Goal: Contribute content

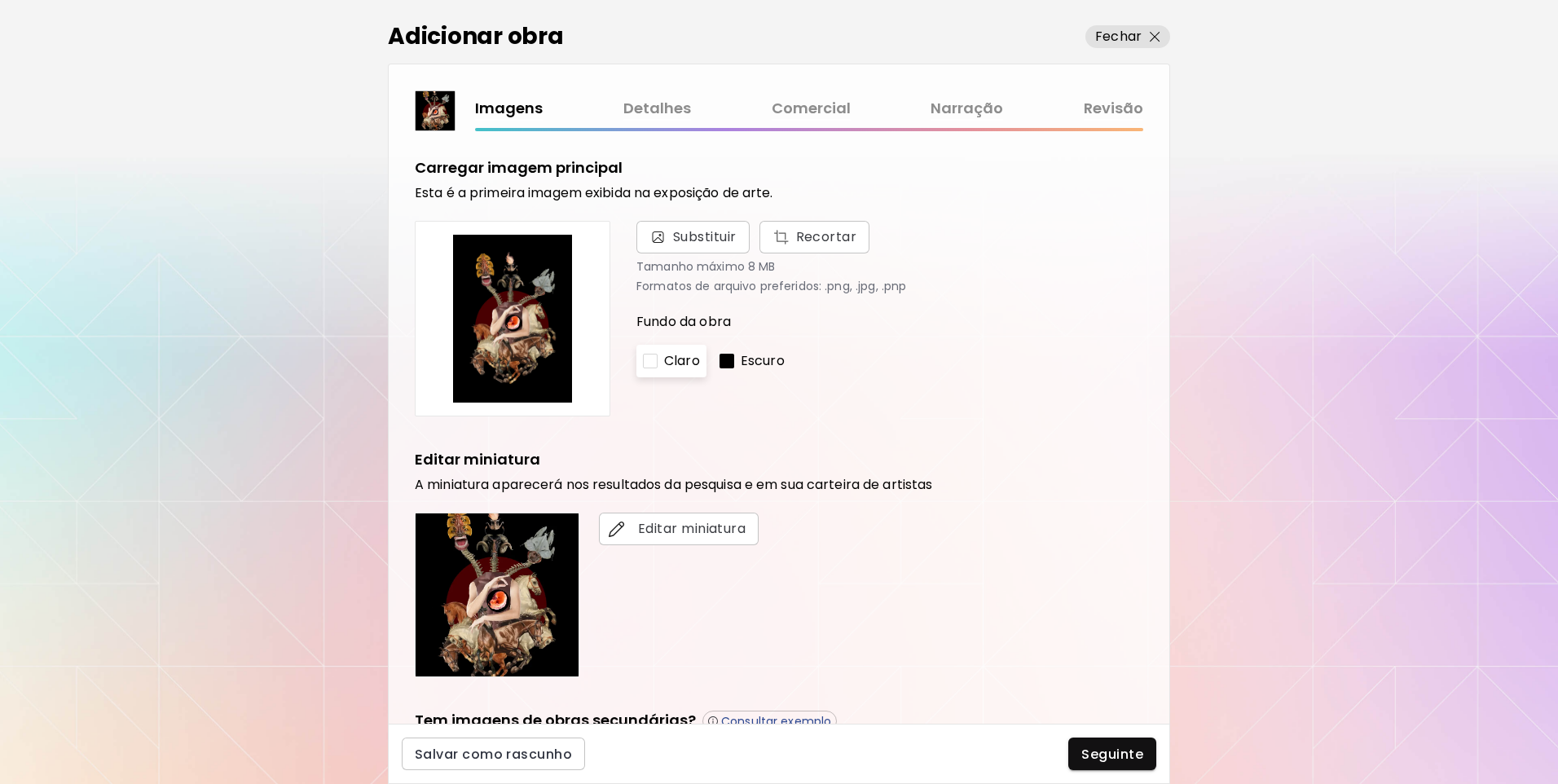
click at [1105, 107] on link "Revisão" at bounding box center [1113, 108] width 59 height 23
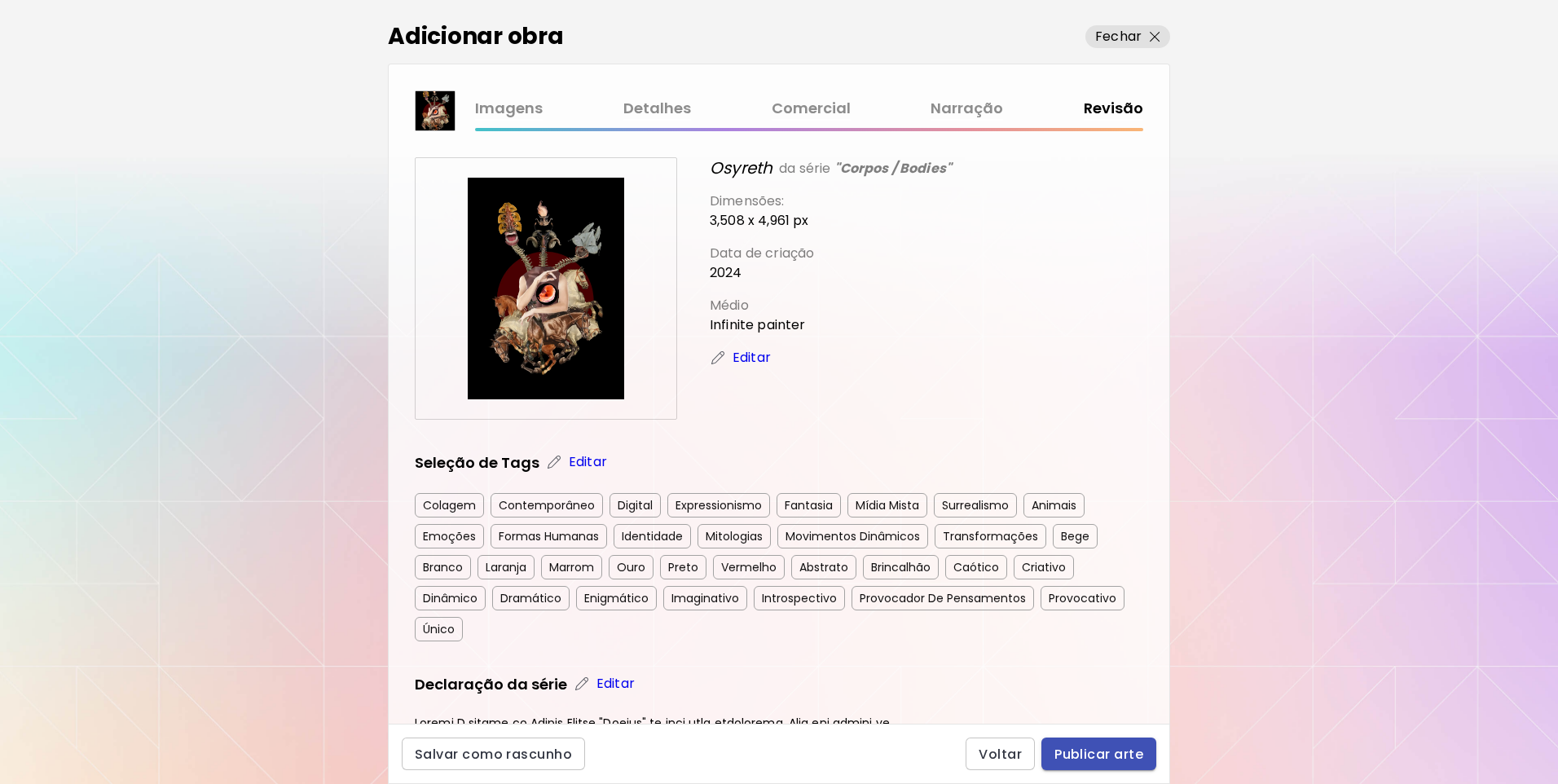
click at [1053, 746] on button "Publicar arte" at bounding box center [1099, 753] width 115 height 33
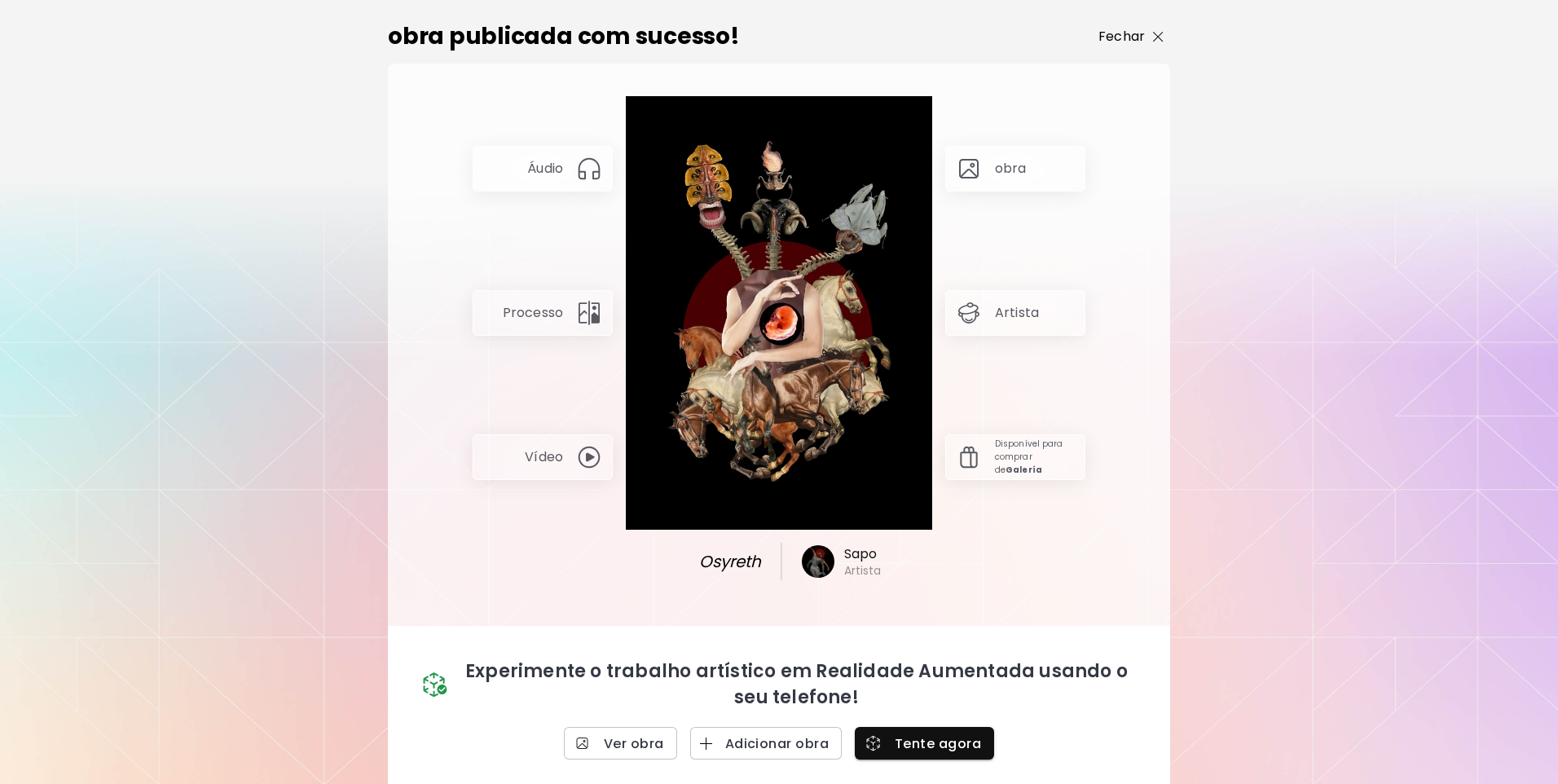
click at [1142, 40] on span "Fechar" at bounding box center [1131, 37] width 66 height 20
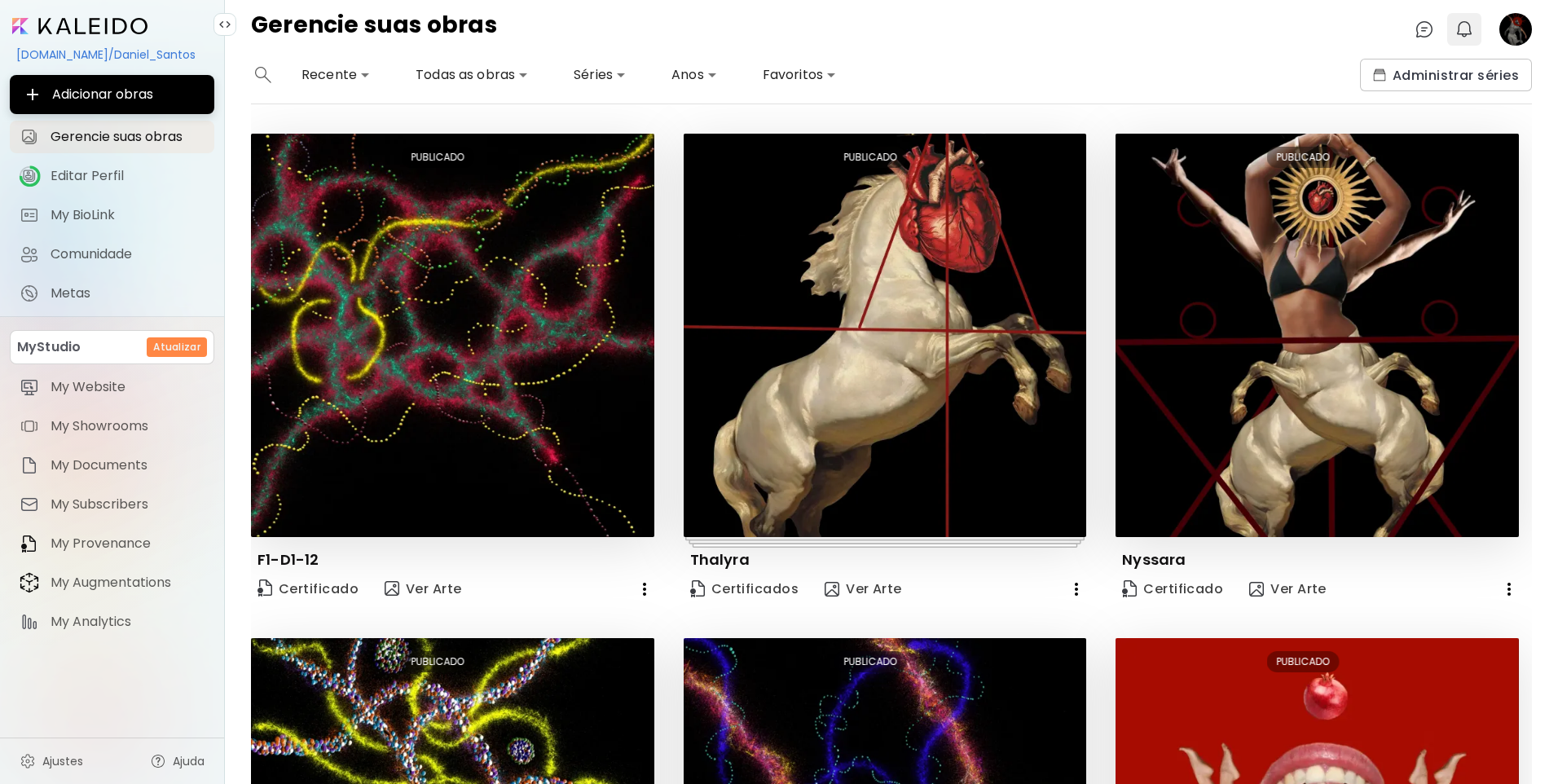
click at [1459, 37] on img "button" at bounding box center [1464, 29] width 20 height 20
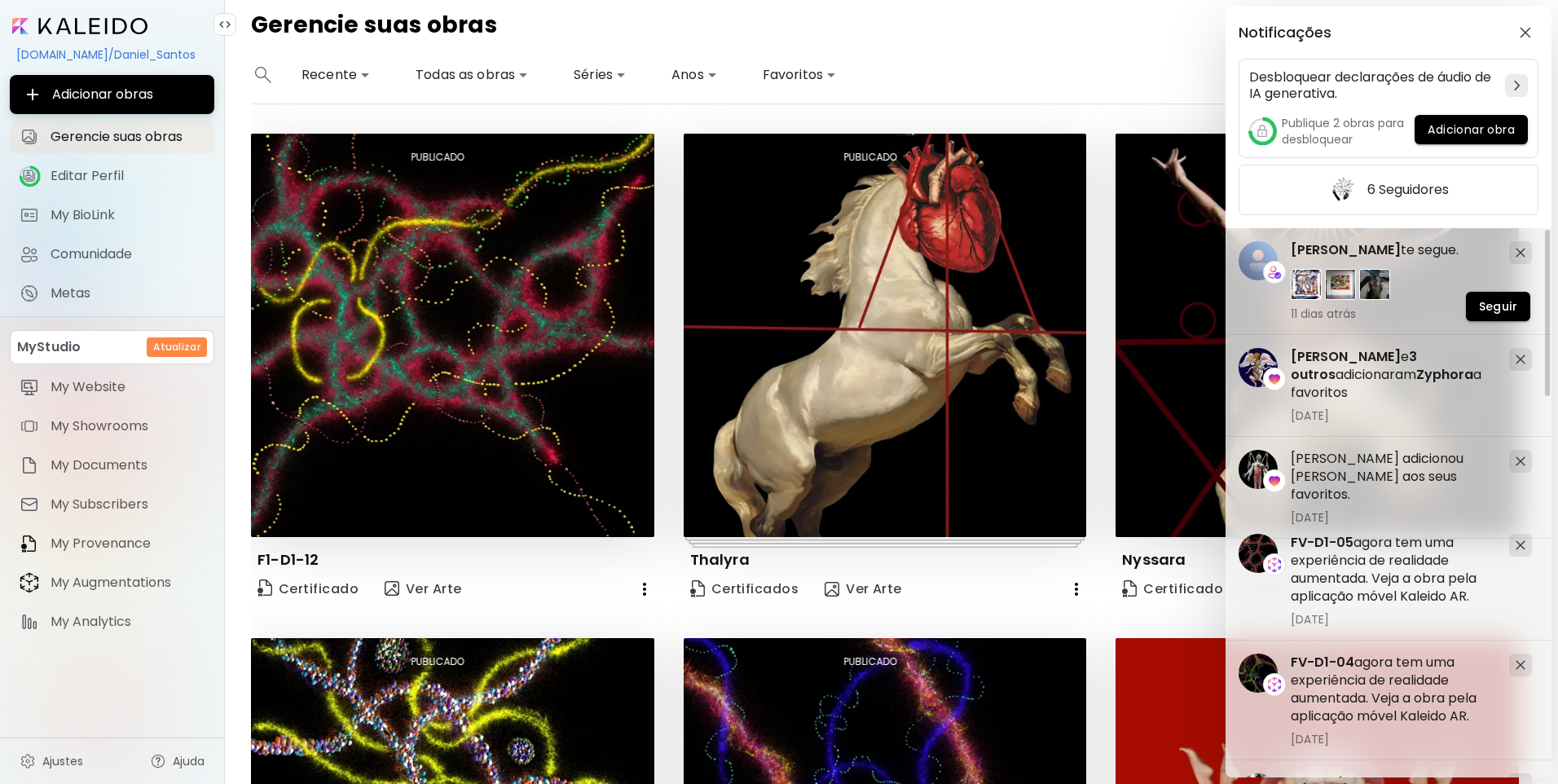
click at [1468, 7] on div "Notificações Desbloquear declarações de áudio de IA generativa. Publique 2 obra…" at bounding box center [1389, 117] width 326 height 221
click at [1522, 29] on img "button" at bounding box center [1526, 33] width 11 height 11
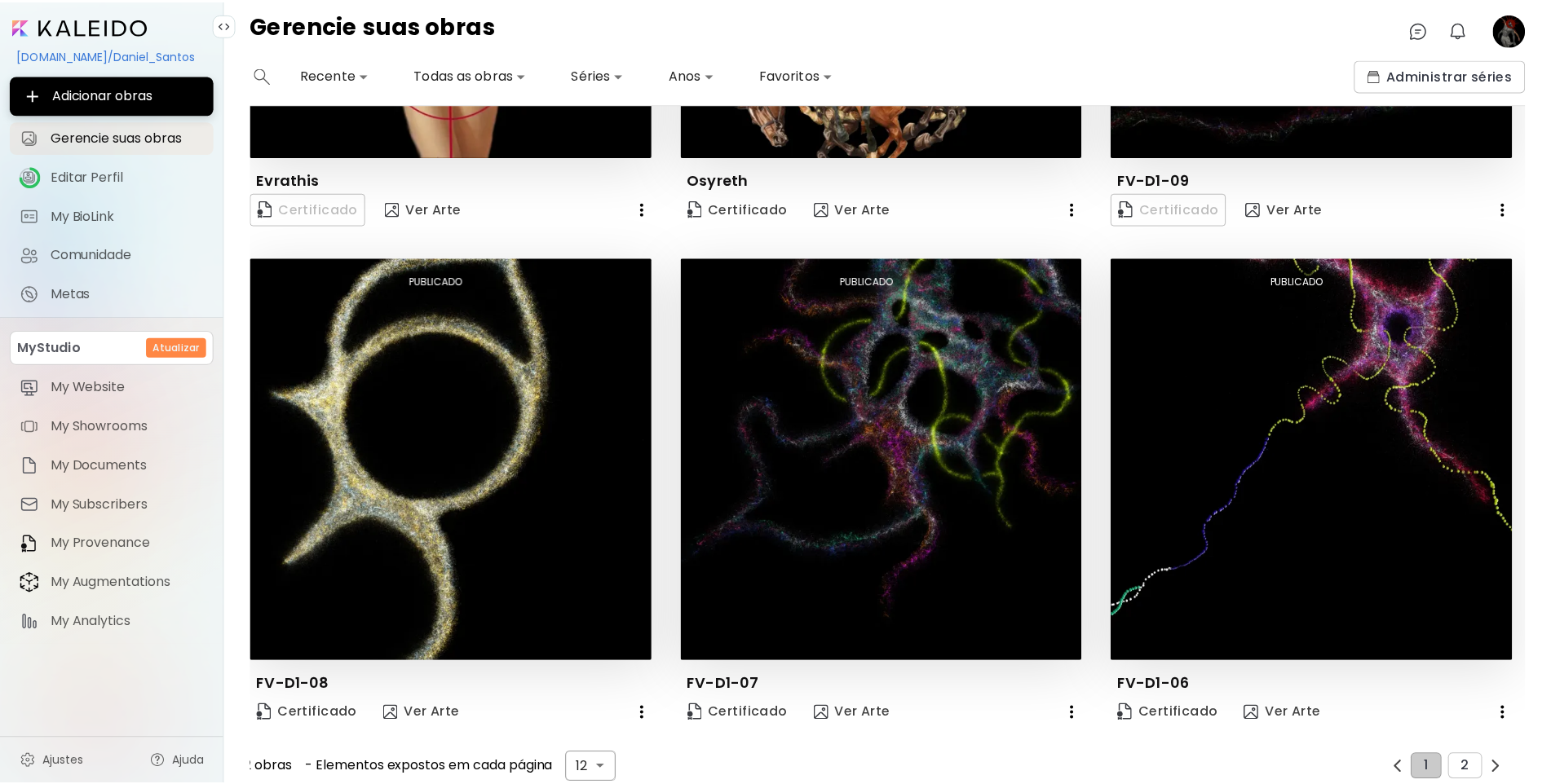
scroll to position [1395, 0]
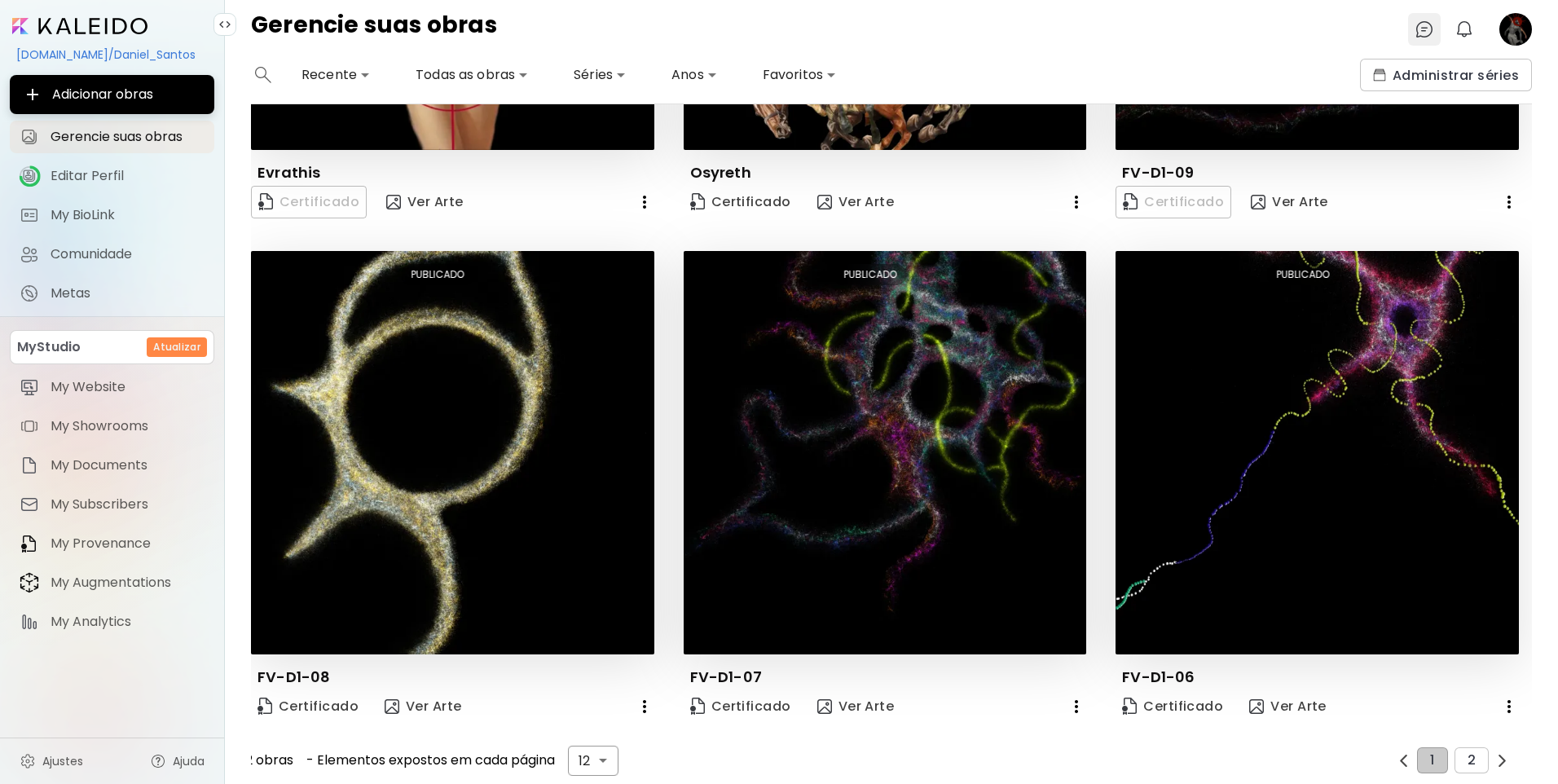
click at [1429, 36] on img at bounding box center [1425, 29] width 20 height 20
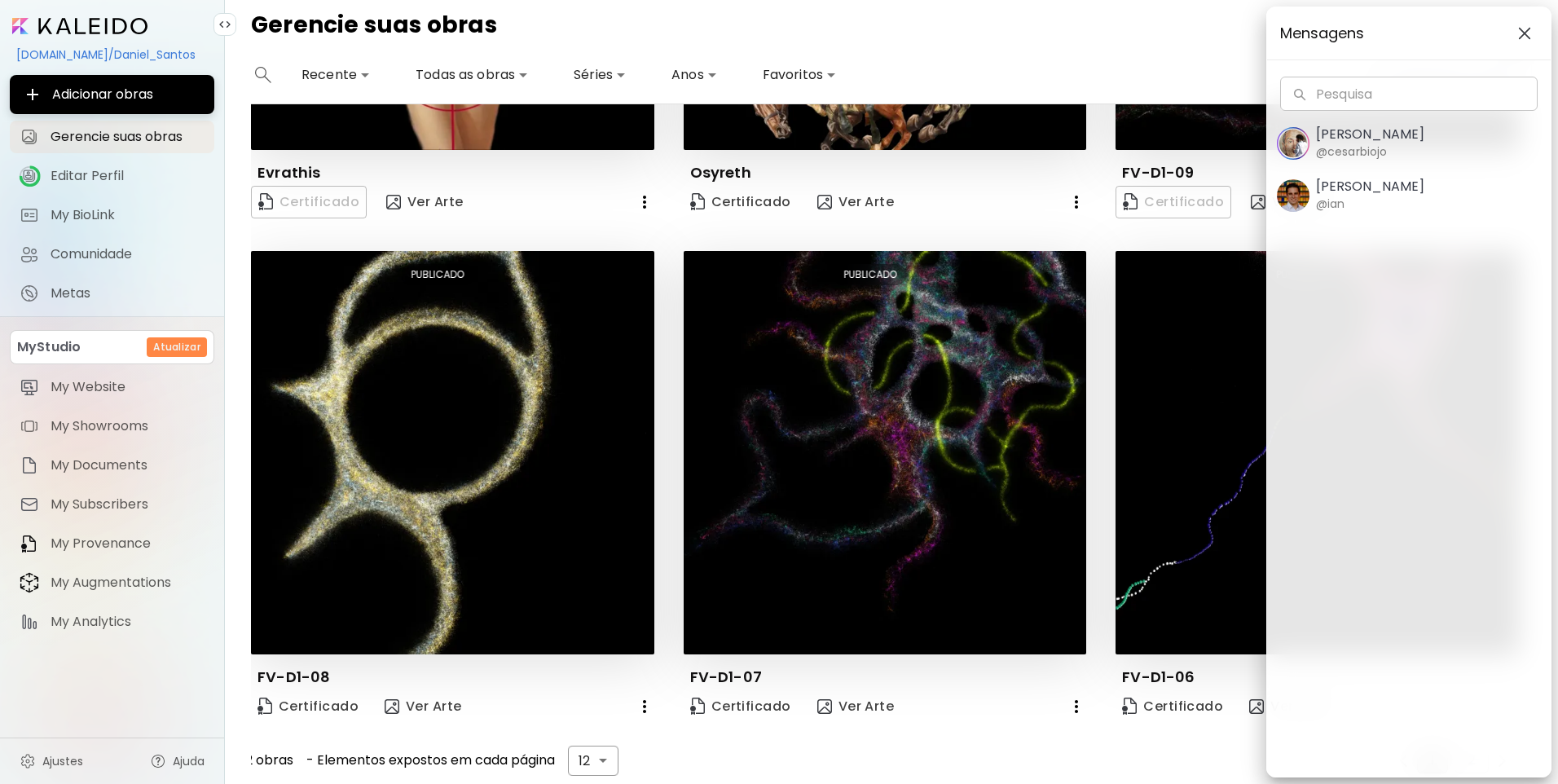
click at [1518, 26] on button "button" at bounding box center [1525, 34] width 26 height 26
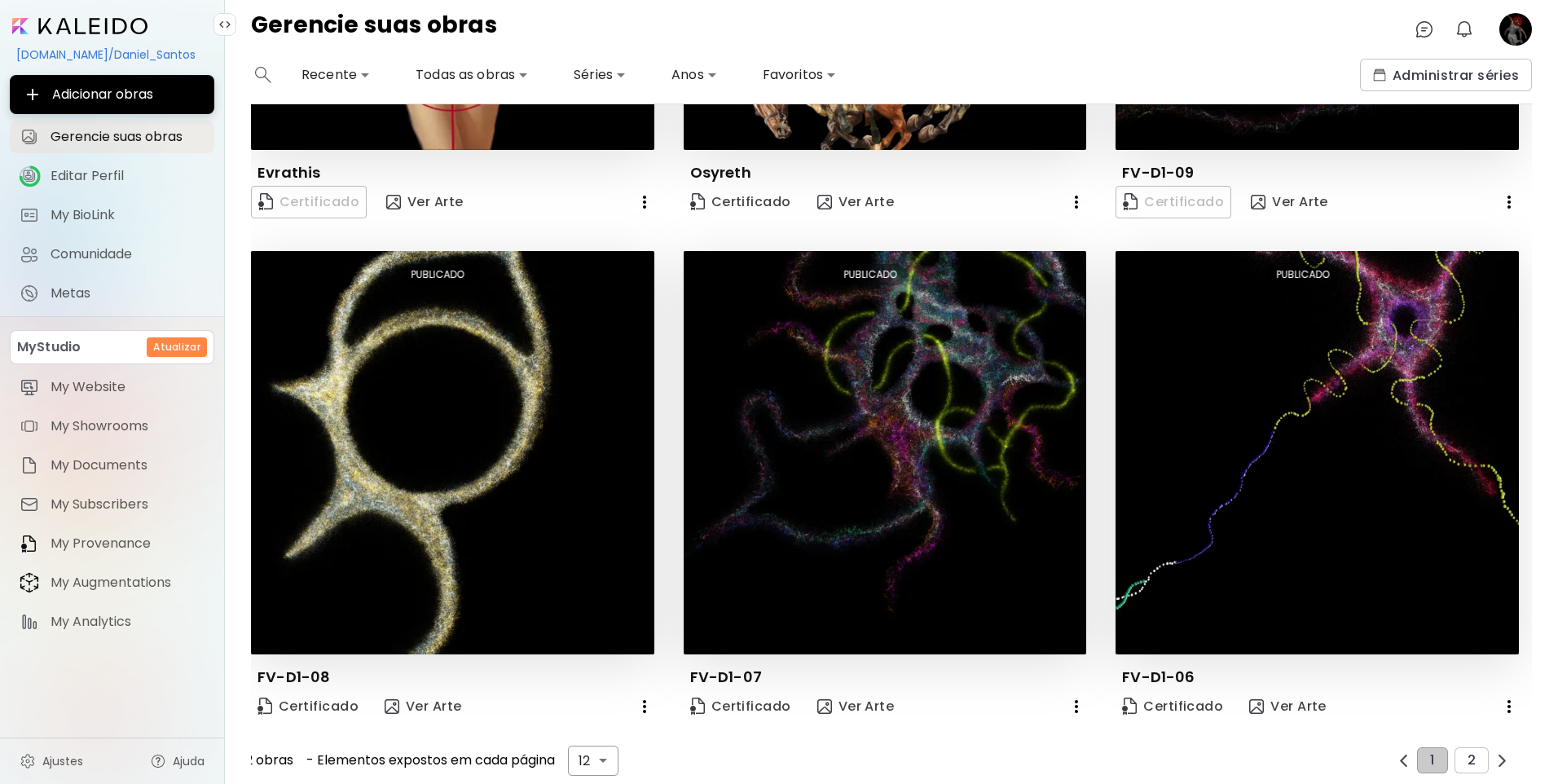
click at [1520, 36] on image at bounding box center [1516, 29] width 33 height 33
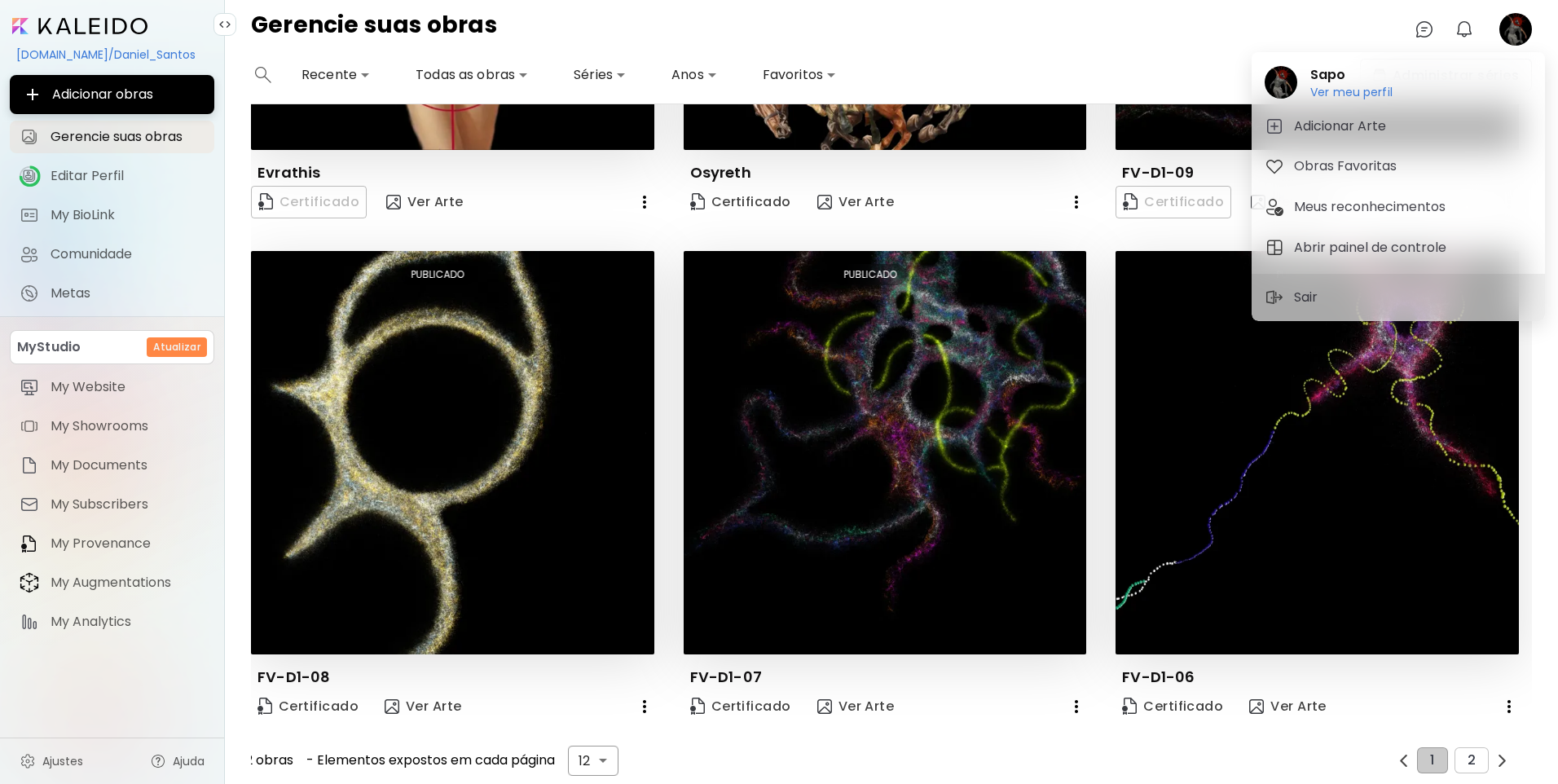
drag, startPoint x: 97, startPoint y: 13, endPoint x: 38, endPoint y: 34, distance: 62.6
click at [38, 34] on div at bounding box center [779, 392] width 1558 height 784
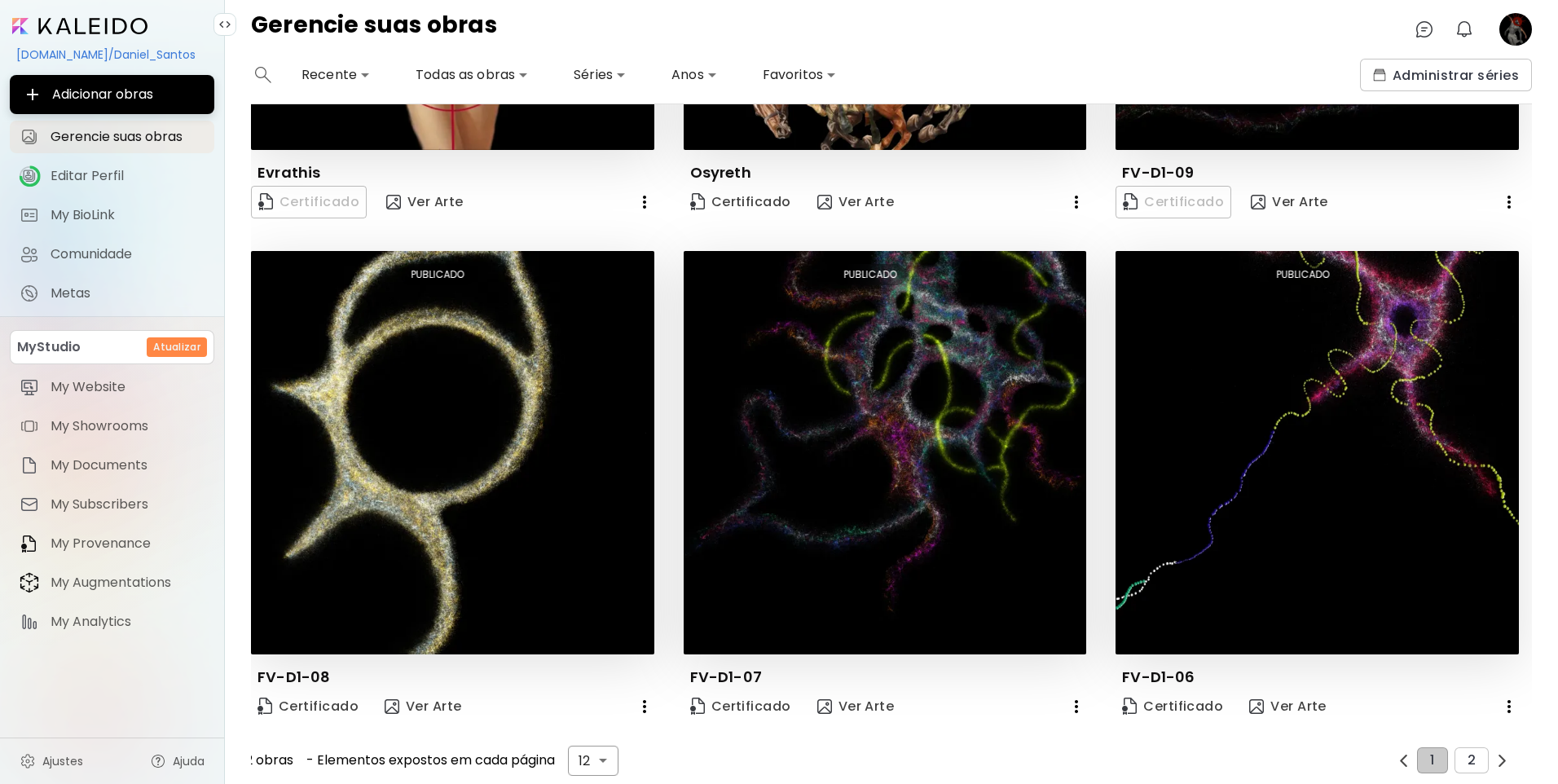
drag, startPoint x: 41, startPoint y: 20, endPoint x: 24, endPoint y: 19, distance: 17.0
click at [90, 14] on div at bounding box center [112, 23] width 204 height 22
click at [99, 22] on input "image" at bounding box center [80, 25] width 135 height 16
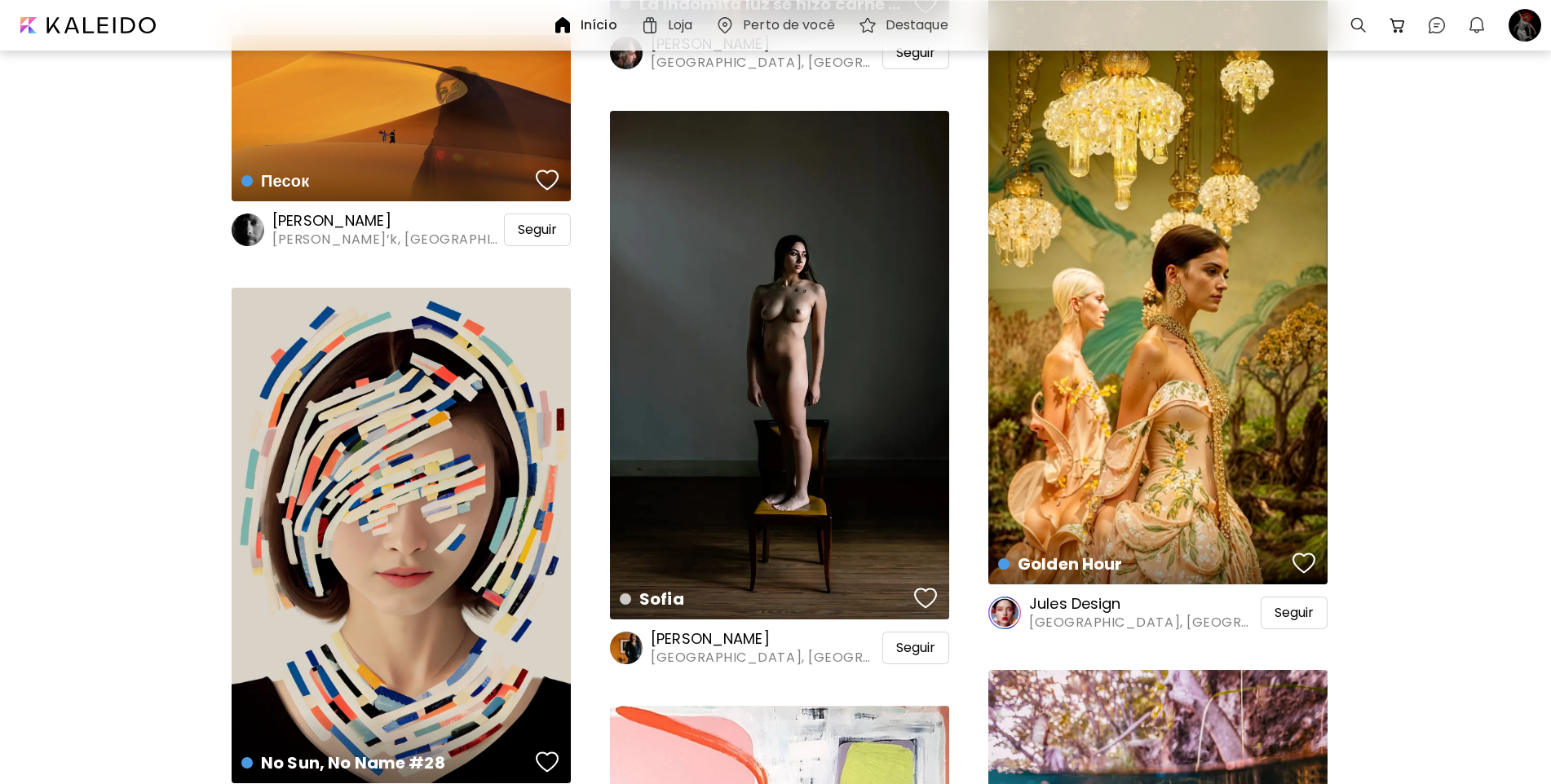
scroll to position [1630, 0]
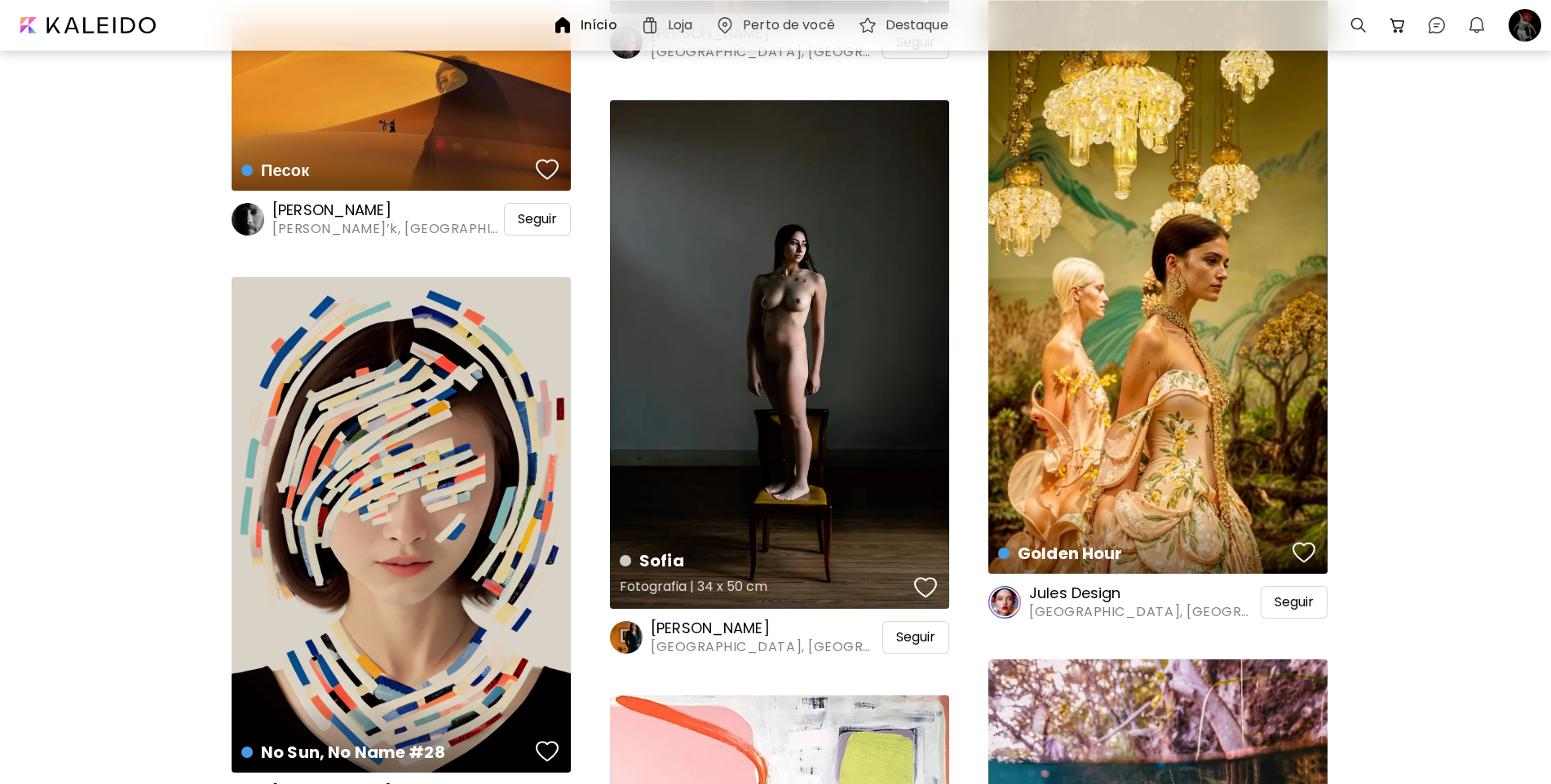
click at [731, 309] on div "Sofia Fotografia | 34 x 50 cm" at bounding box center [779, 354] width 339 height 508
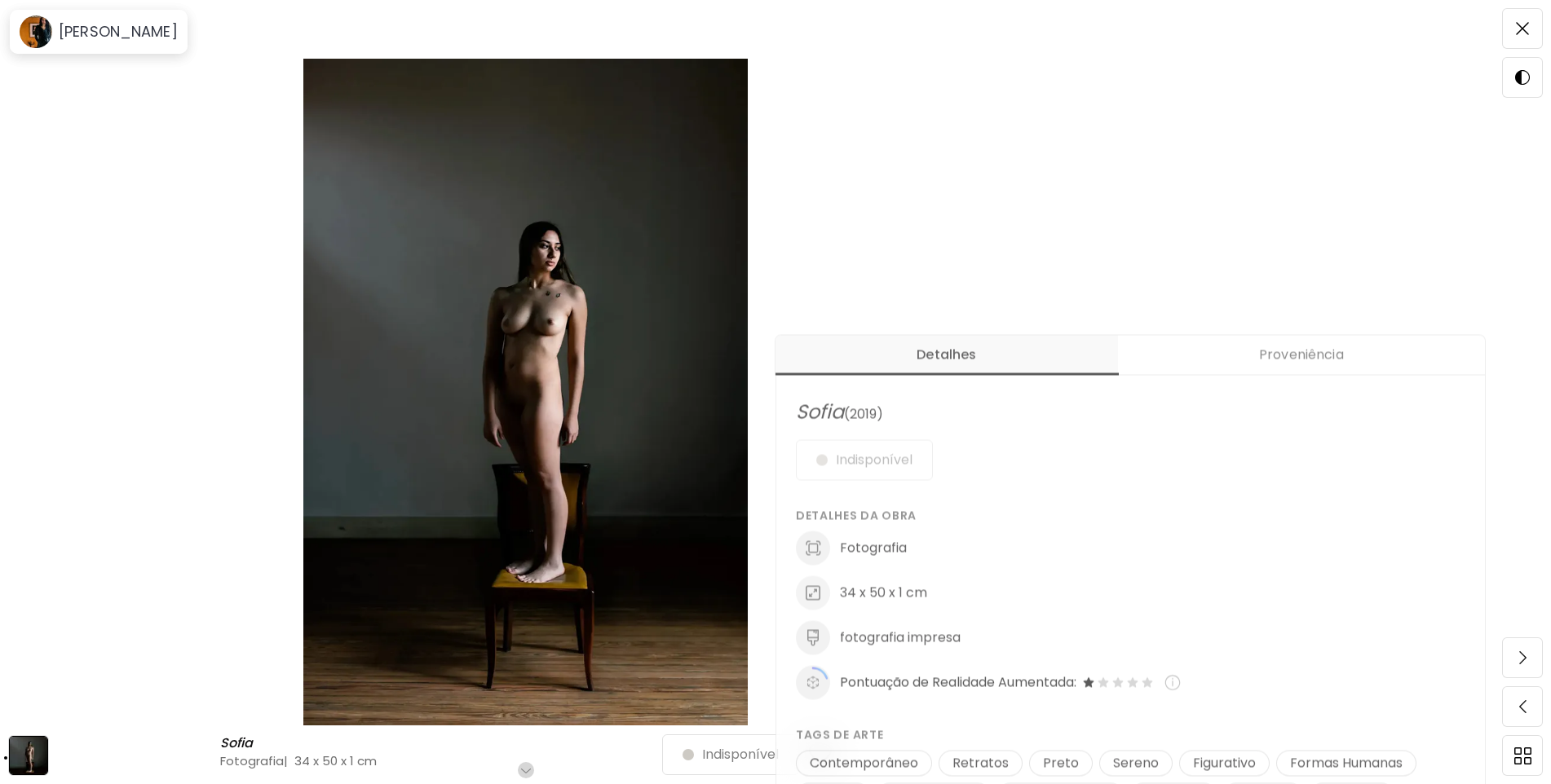
scroll to position [407, 0]
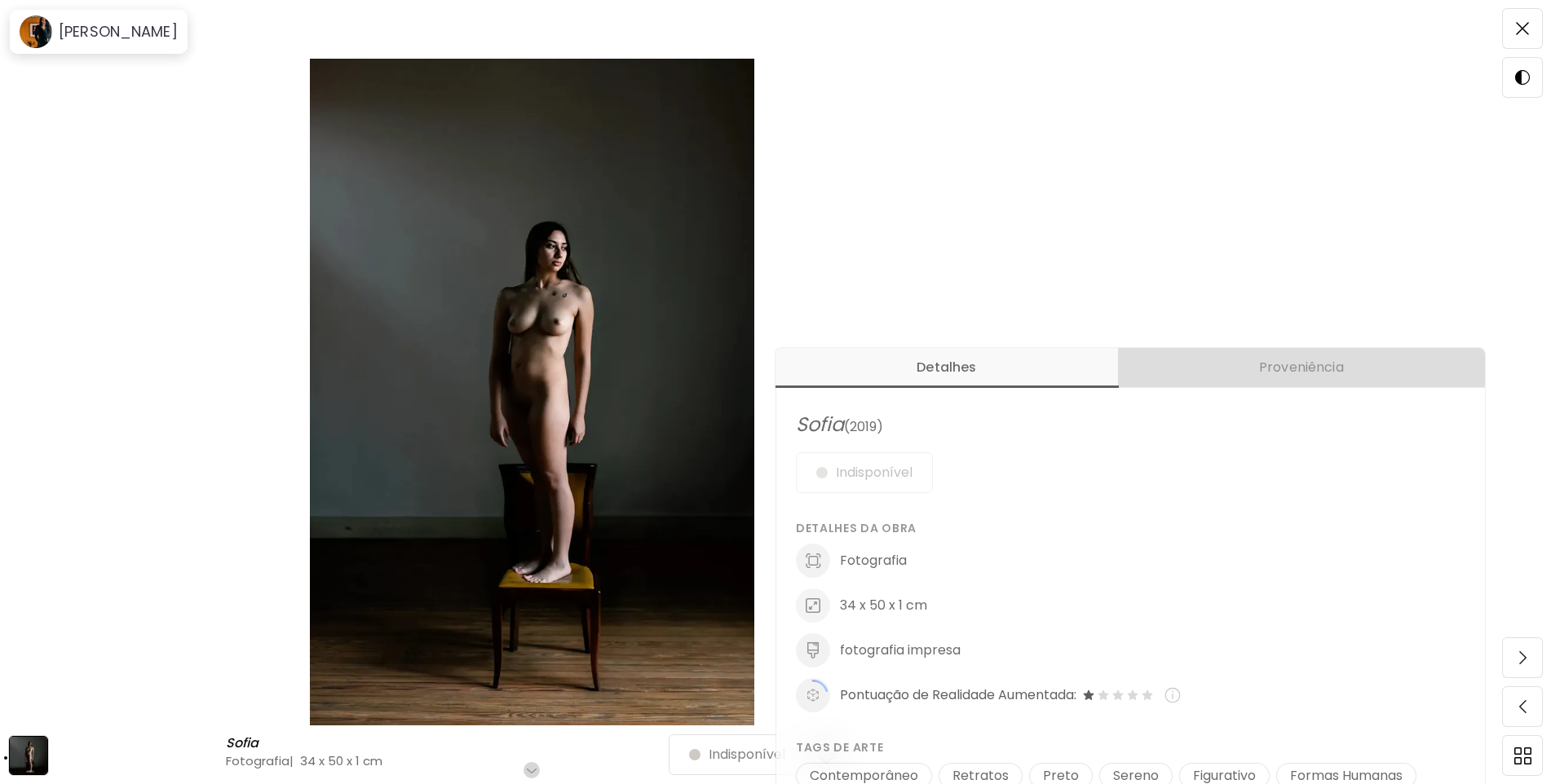
click at [1307, 350] on button "Proveniência" at bounding box center [1300, 368] width 367 height 40
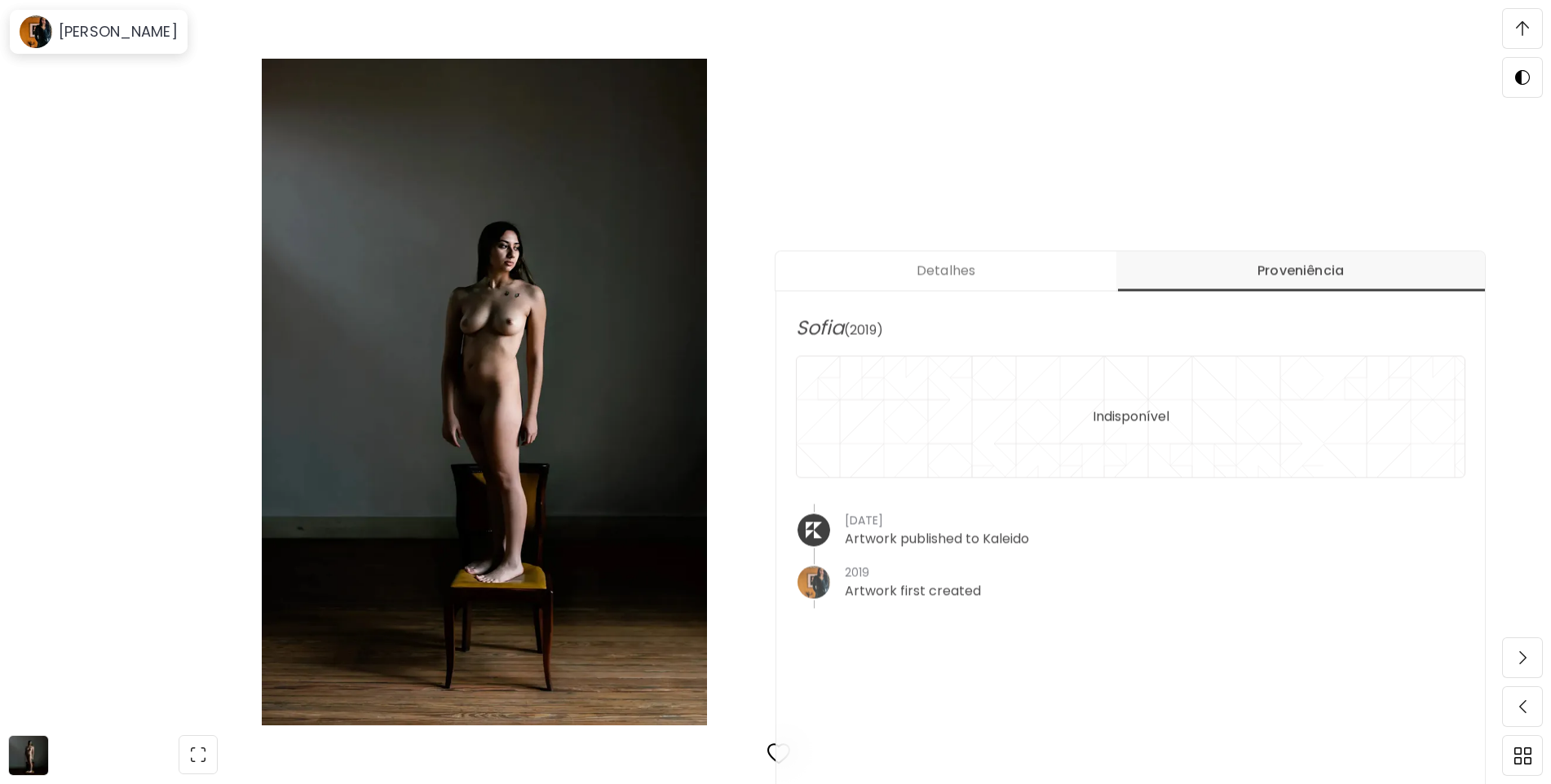
scroll to position [489, 0]
click at [958, 269] on span "Detalhes" at bounding box center [946, 270] width 321 height 20
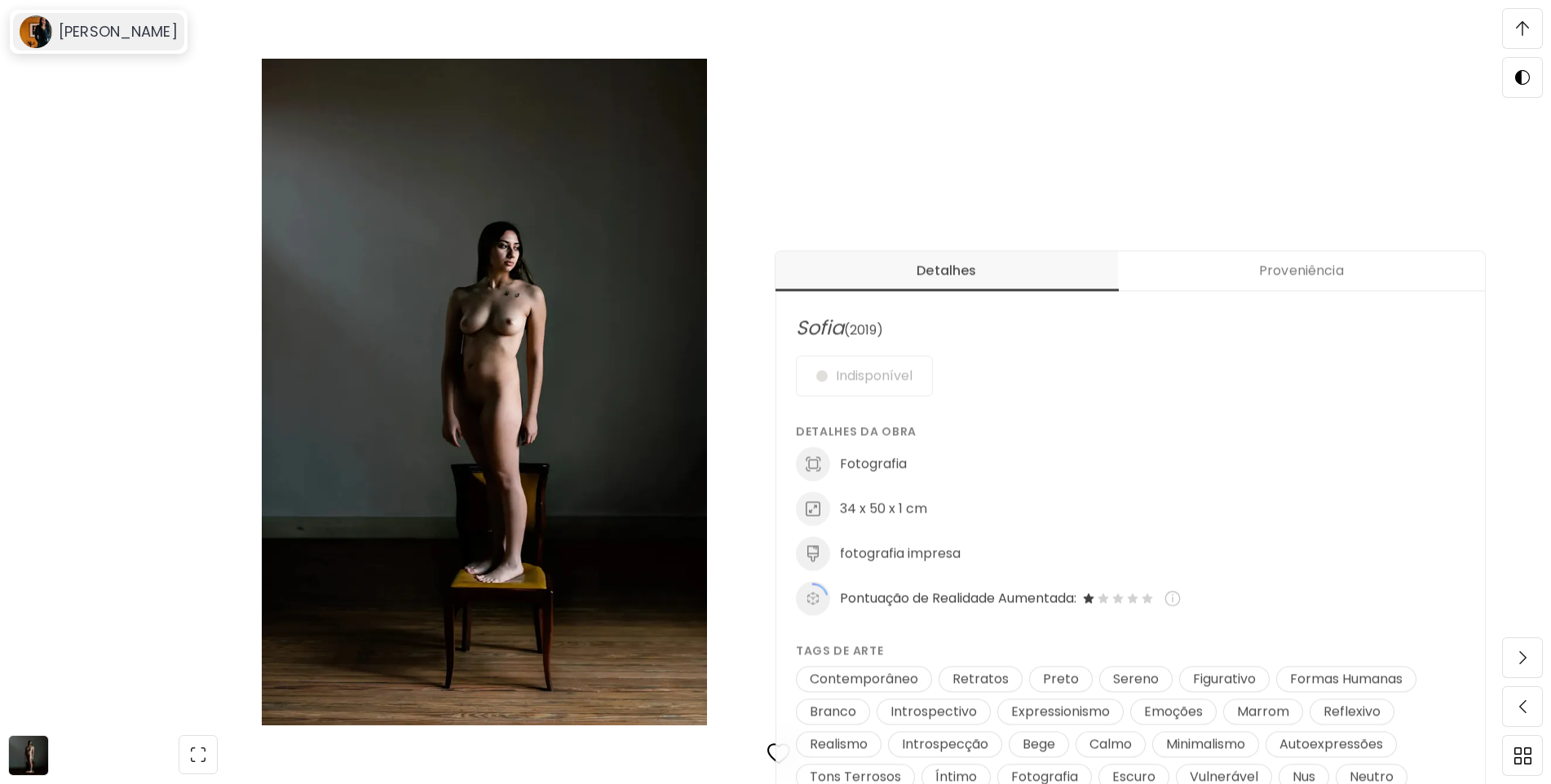
click at [139, 39] on h6 "[PERSON_NAME]" at bounding box center [118, 31] width 119 height 20
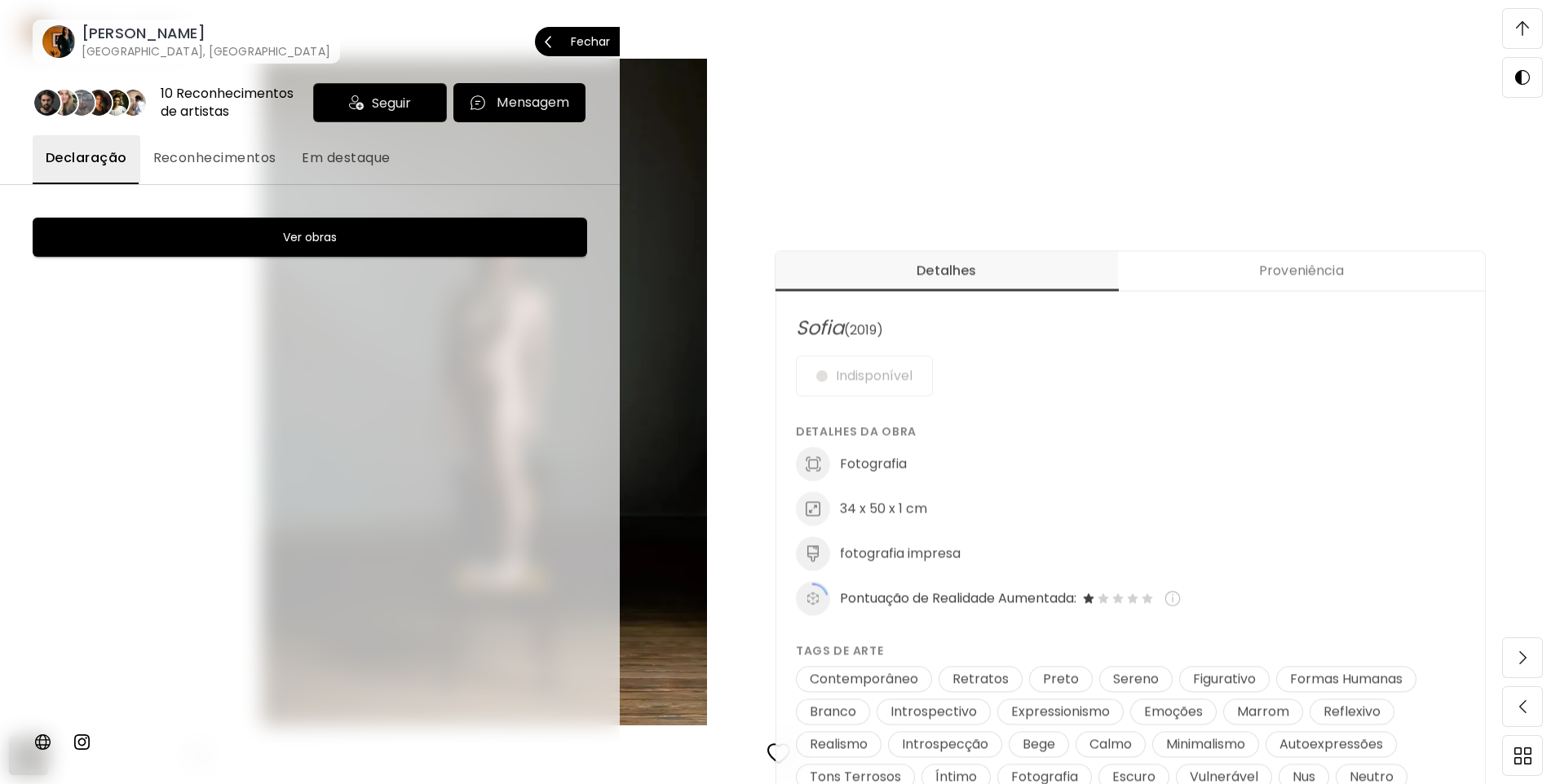
click at [292, 224] on button "Ver obras" at bounding box center [310, 237] width 555 height 39
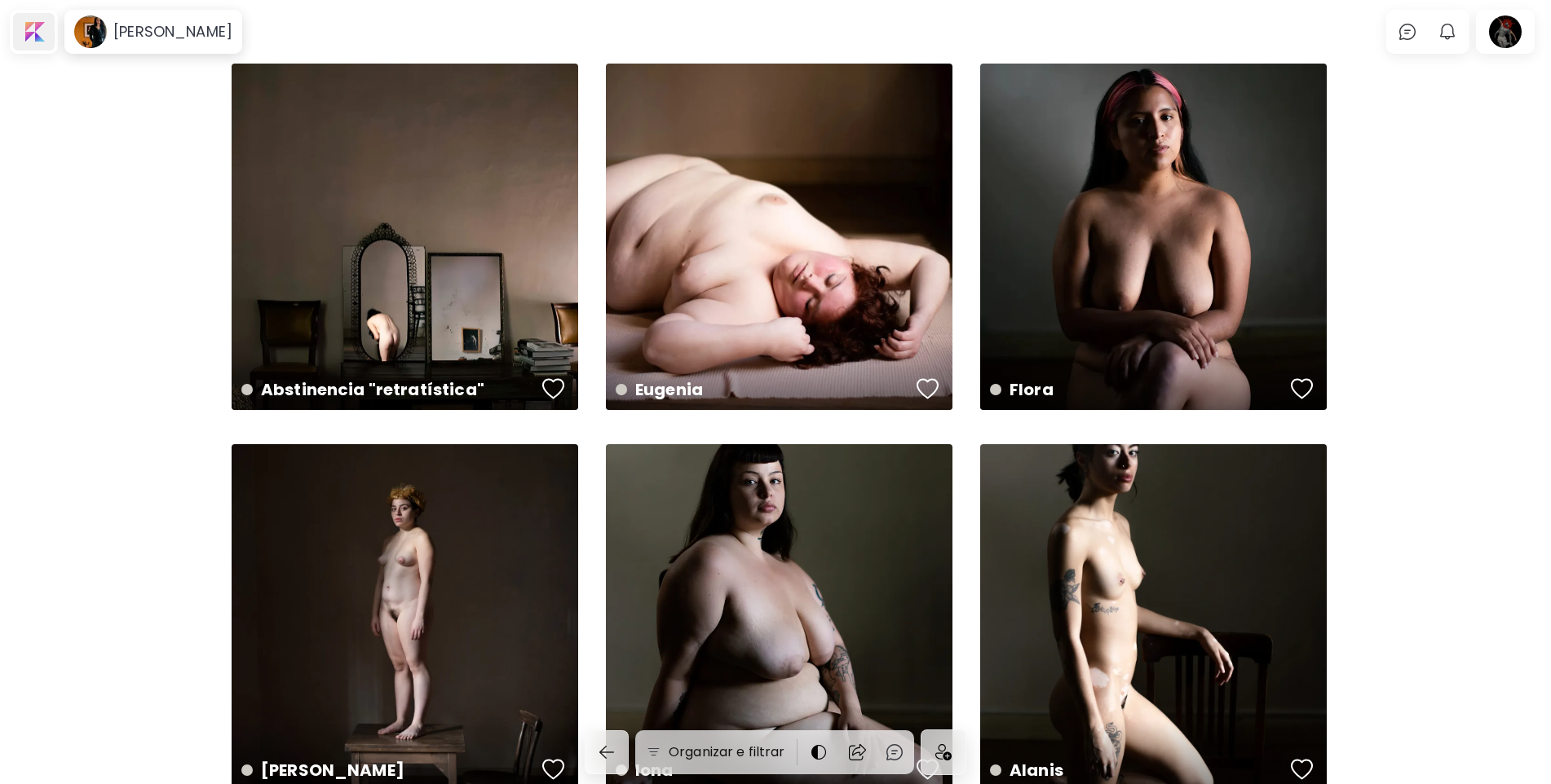
click at [34, 21] on div at bounding box center [34, 32] width 41 height 38
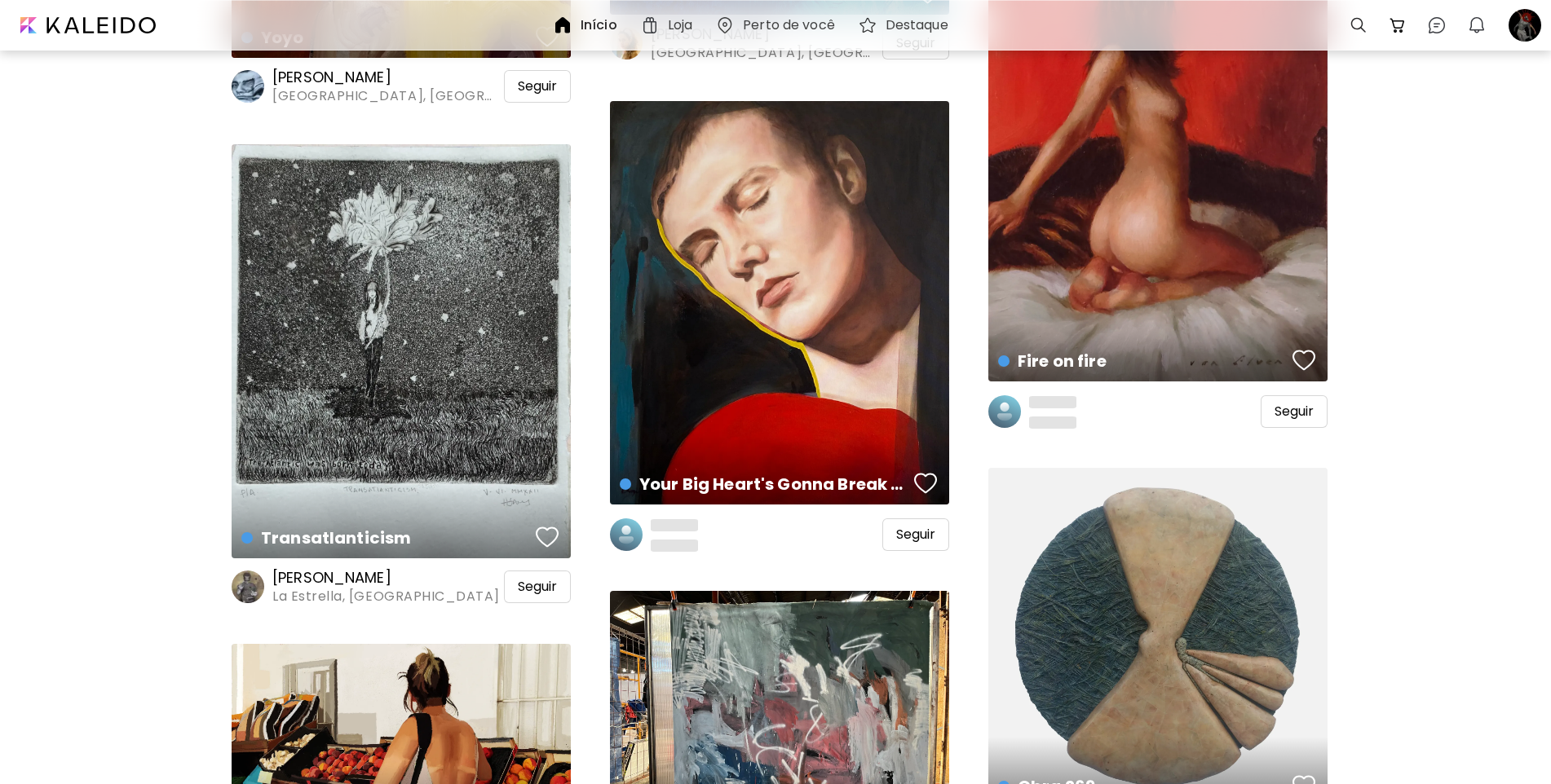
scroll to position [30234, 0]
